Goal: Navigation & Orientation: Find specific page/section

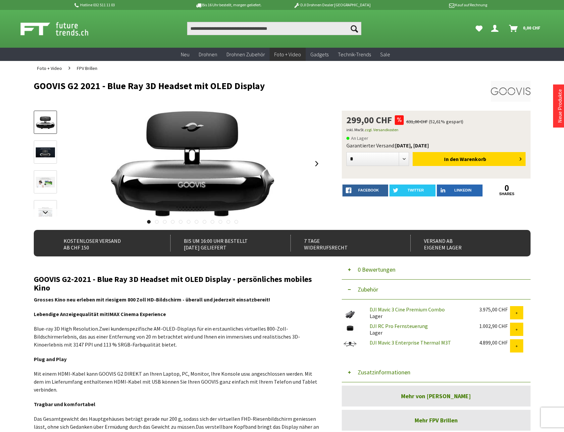
click at [92, 67] on span "FPV Brillen" at bounding box center [87, 68] width 21 height 6
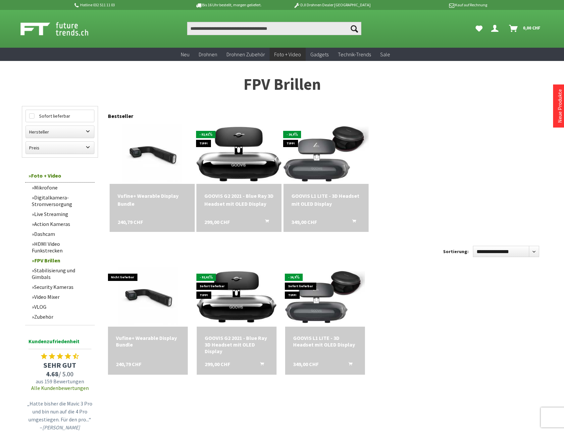
click at [49, 188] on link "Mikrofone" at bounding box center [61, 187] width 66 height 10
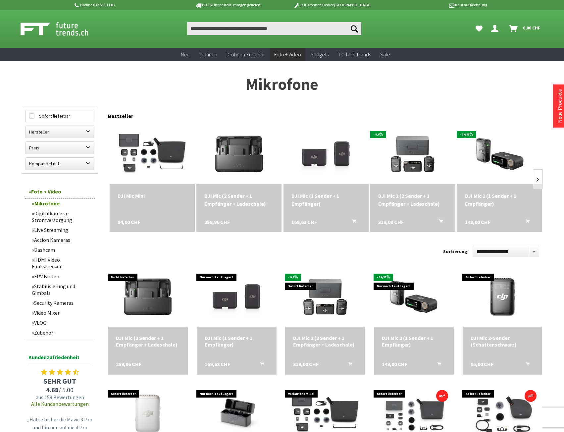
click at [57, 227] on link "Live Streaming" at bounding box center [61, 230] width 66 height 10
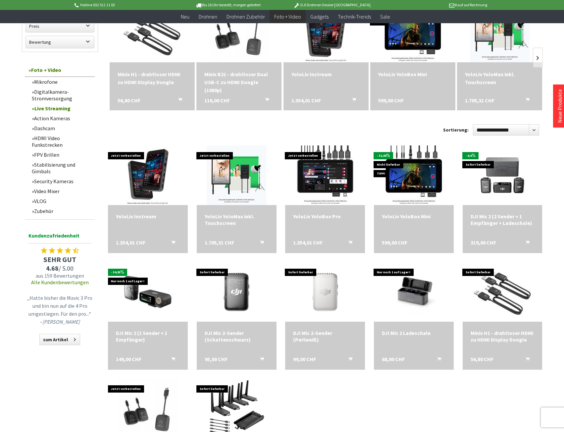
scroll to position [232, 0]
click at [49, 150] on link "FPV Brillen" at bounding box center [61, 155] width 66 height 10
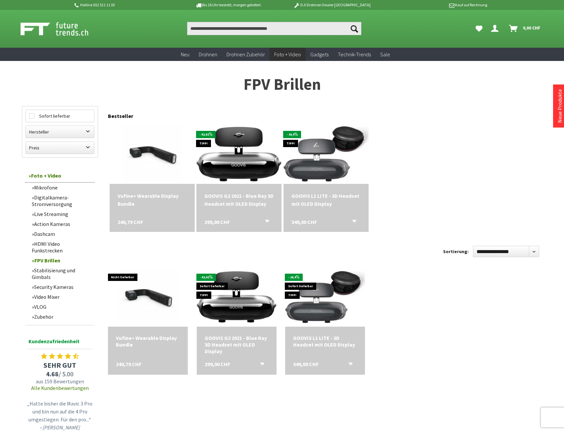
click at [54, 243] on link "HDMI Video Funkstrecken" at bounding box center [61, 247] width 66 height 17
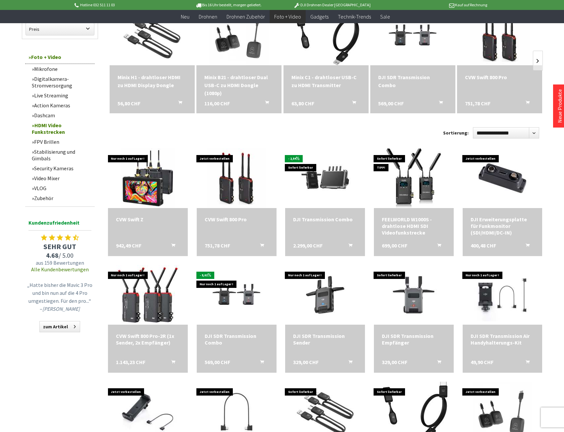
scroll to position [232, 0]
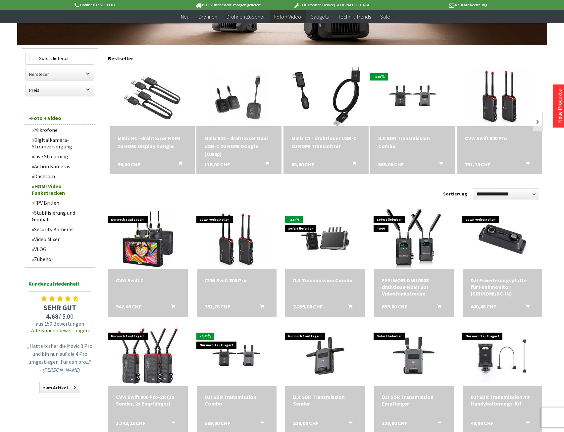
scroll to position [165, 0]
